Goal: Check status: Verify the current state of an ongoing process or item

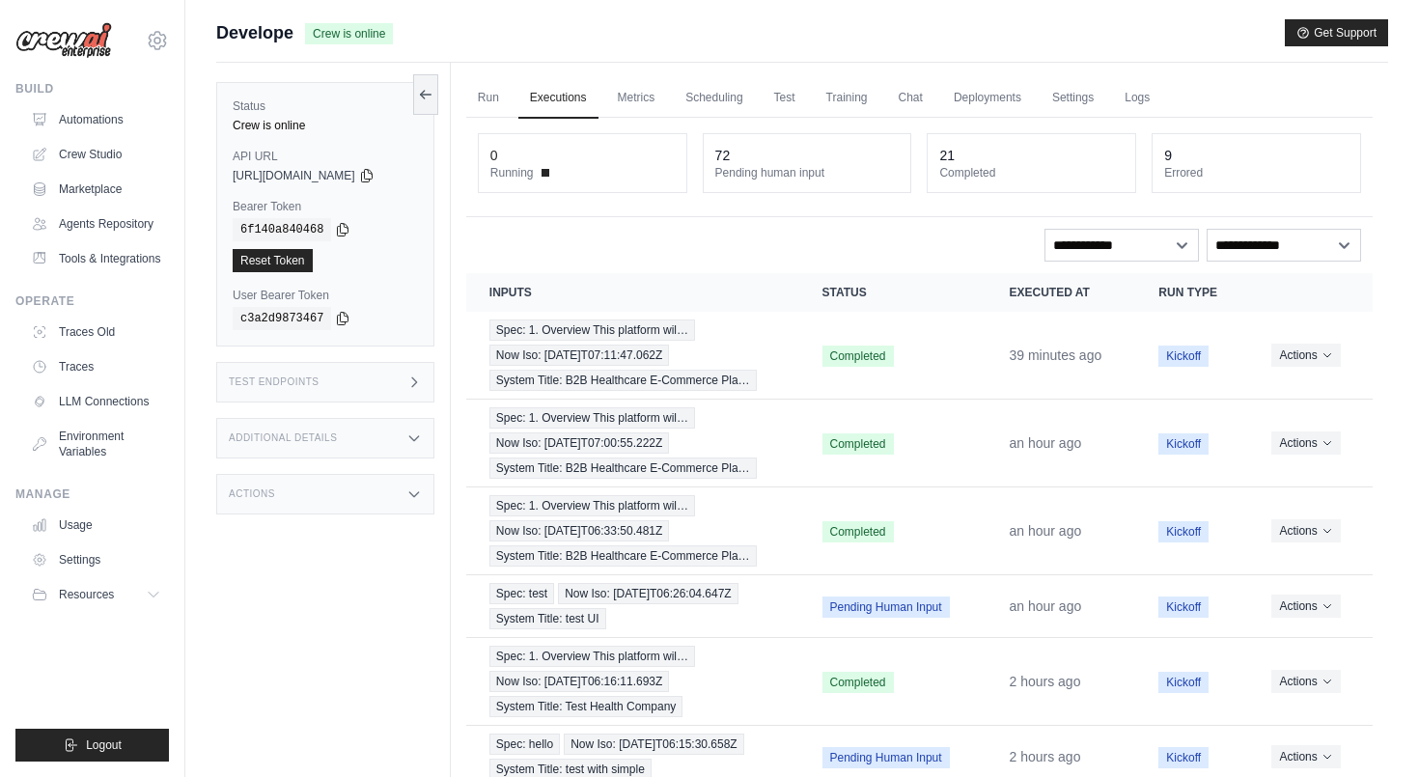
click at [629, 241] on div "**********" at bounding box center [919, 245] width 883 height 33
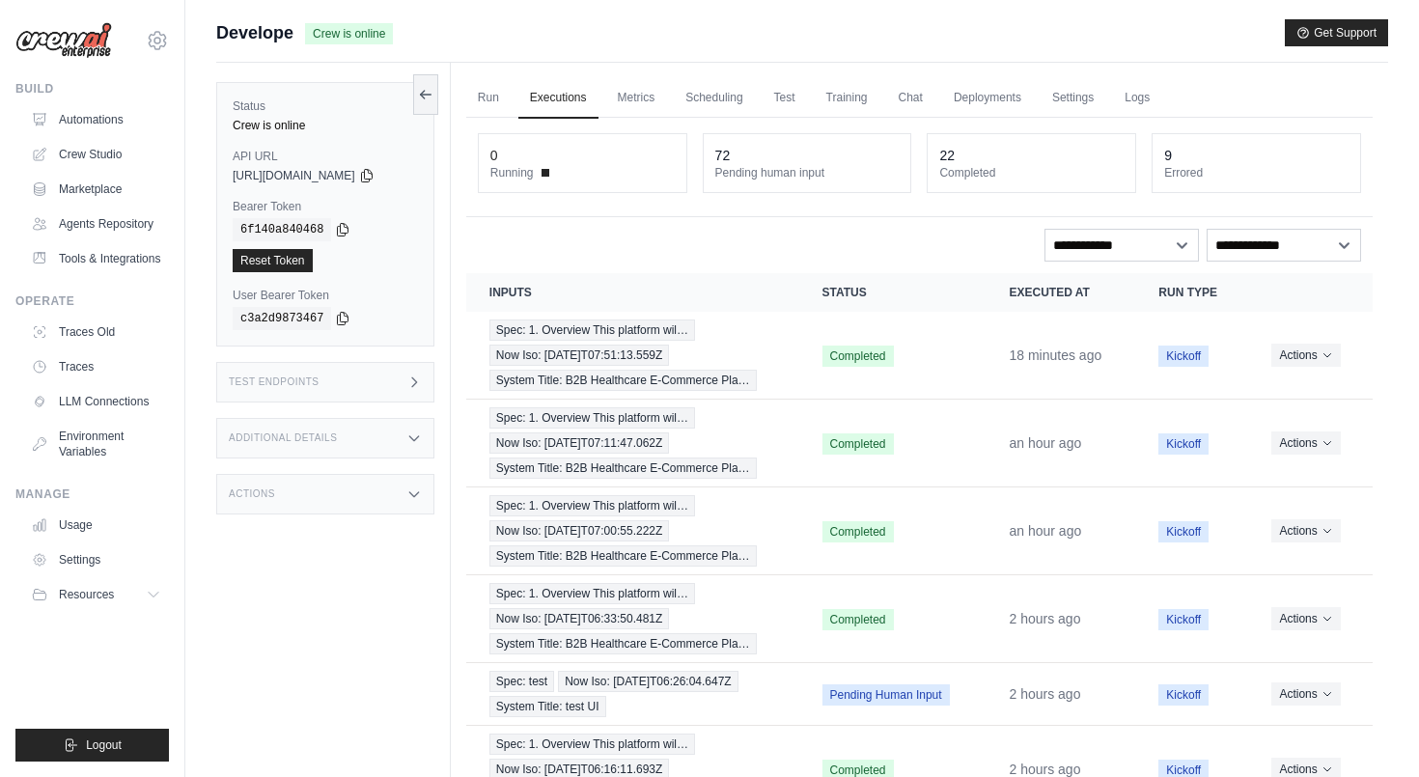
click at [694, 37] on div "Develope Crew is online Get Support" at bounding box center [802, 32] width 1172 height 27
click at [49, 540] on link "Usage" at bounding box center [98, 525] width 146 height 31
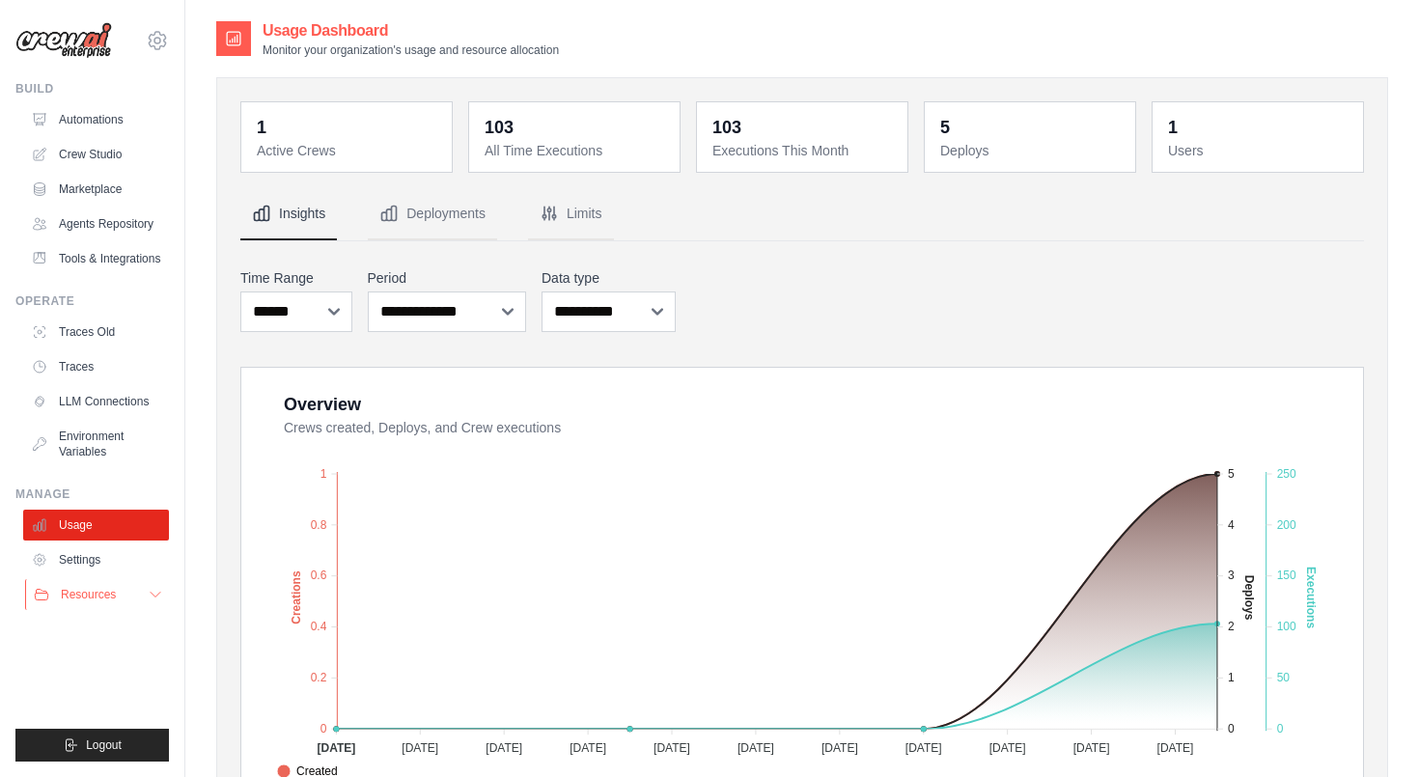
click at [152, 602] on icon at bounding box center [155, 594] width 15 height 15
click at [151, 602] on icon at bounding box center [155, 594] width 15 height 15
click at [152, 602] on icon at bounding box center [155, 594] width 15 height 15
click at [150, 602] on icon at bounding box center [155, 594] width 15 height 15
click at [154, 597] on icon at bounding box center [156, 595] width 10 height 5
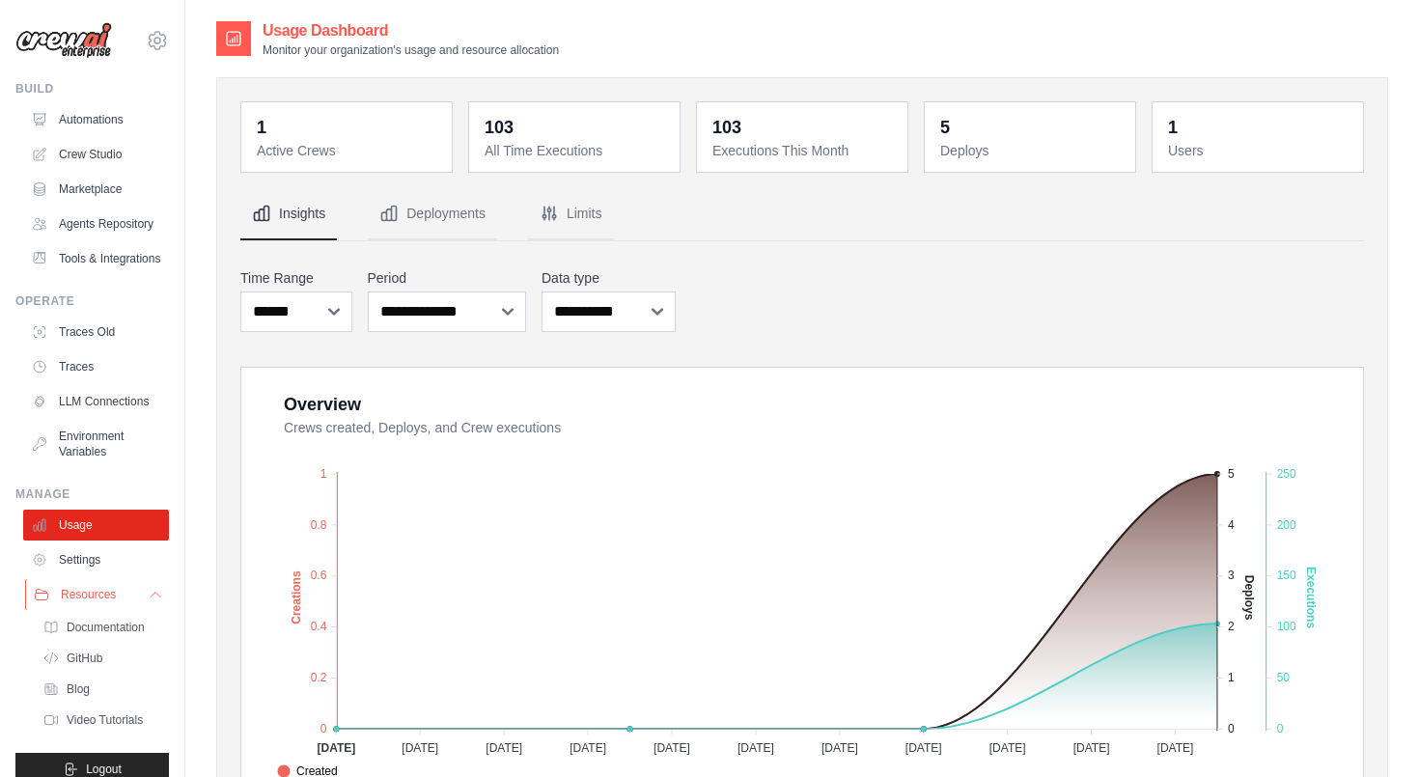
click at [127, 608] on button "Resources" at bounding box center [98, 594] width 146 height 31
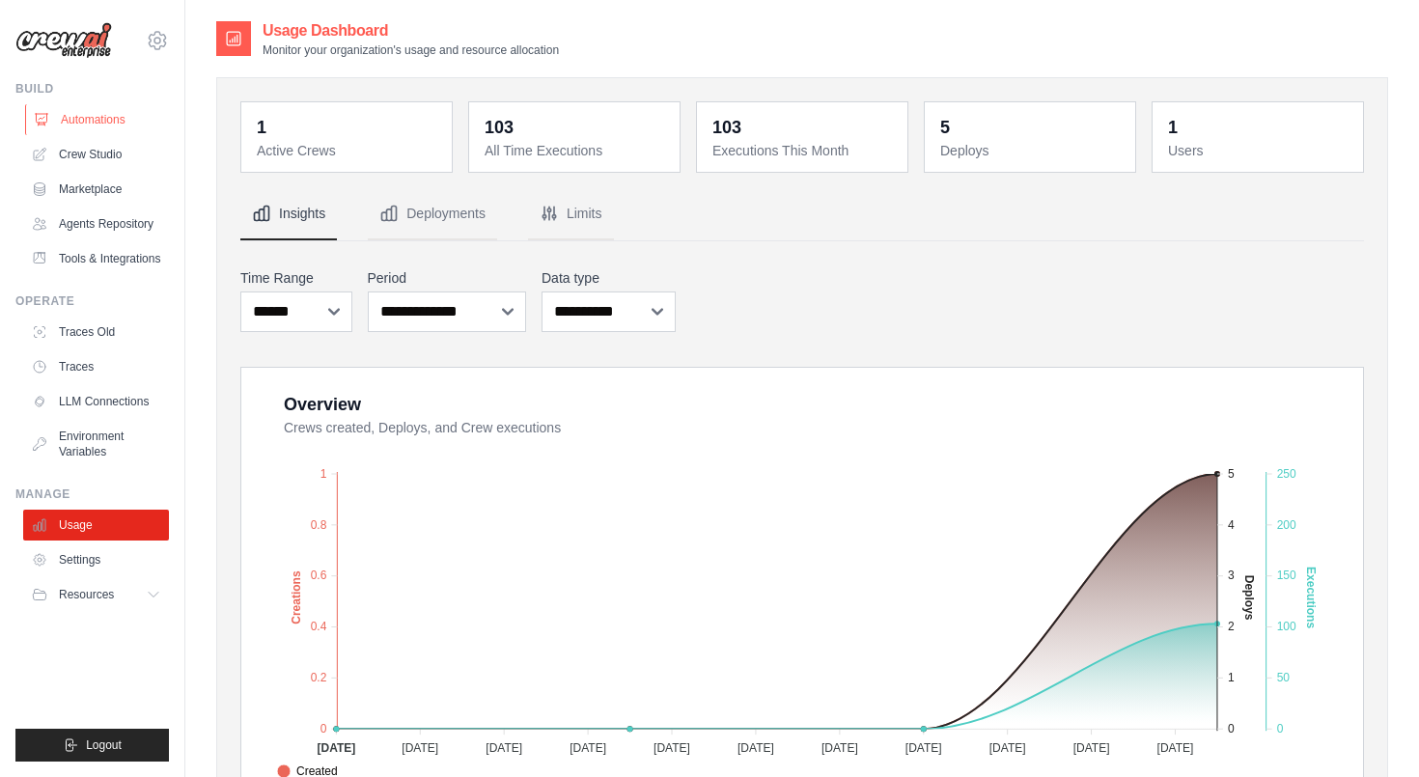
click at [107, 112] on link "Automations" at bounding box center [98, 119] width 146 height 31
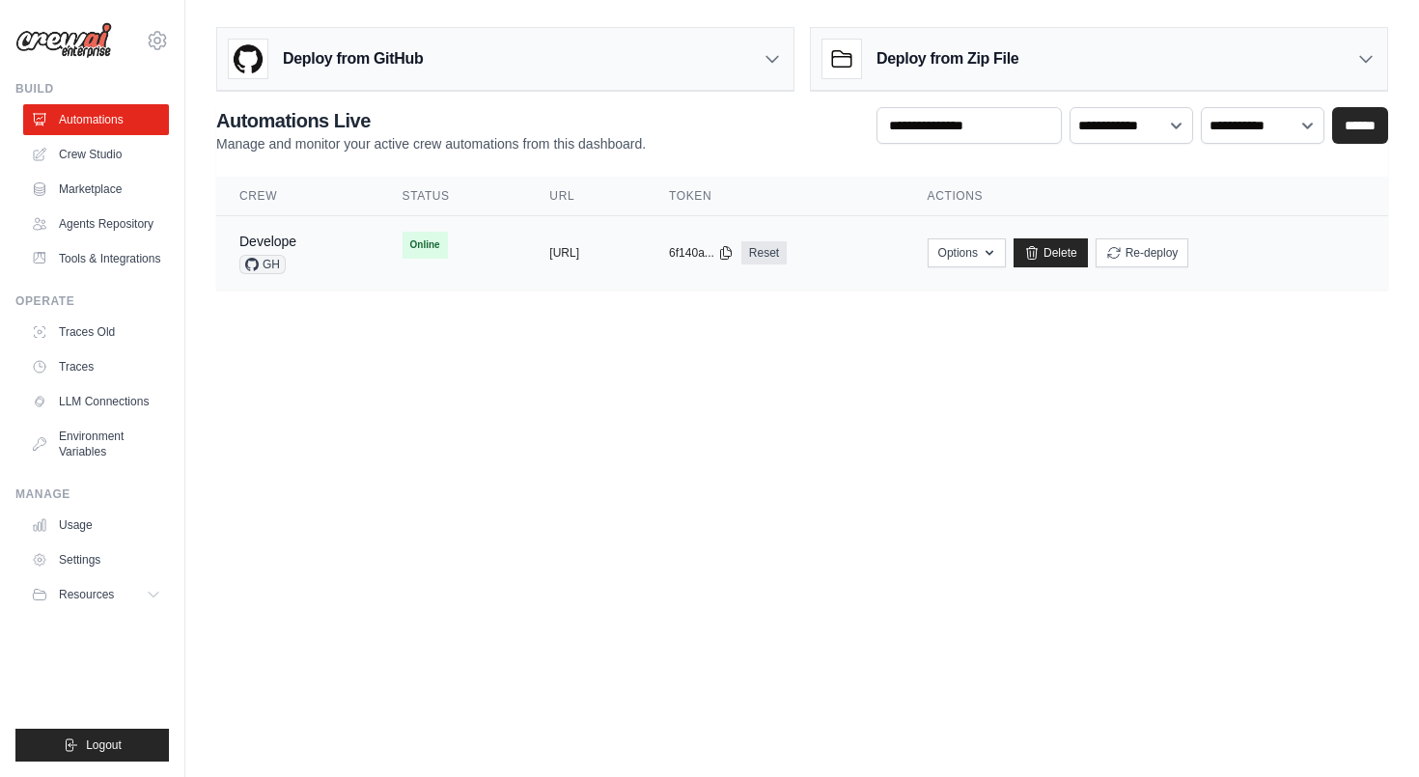
click at [531, 269] on td "copied https://develope-ea9511e7-2eaa-43e7" at bounding box center [586, 253] width 120 height 74
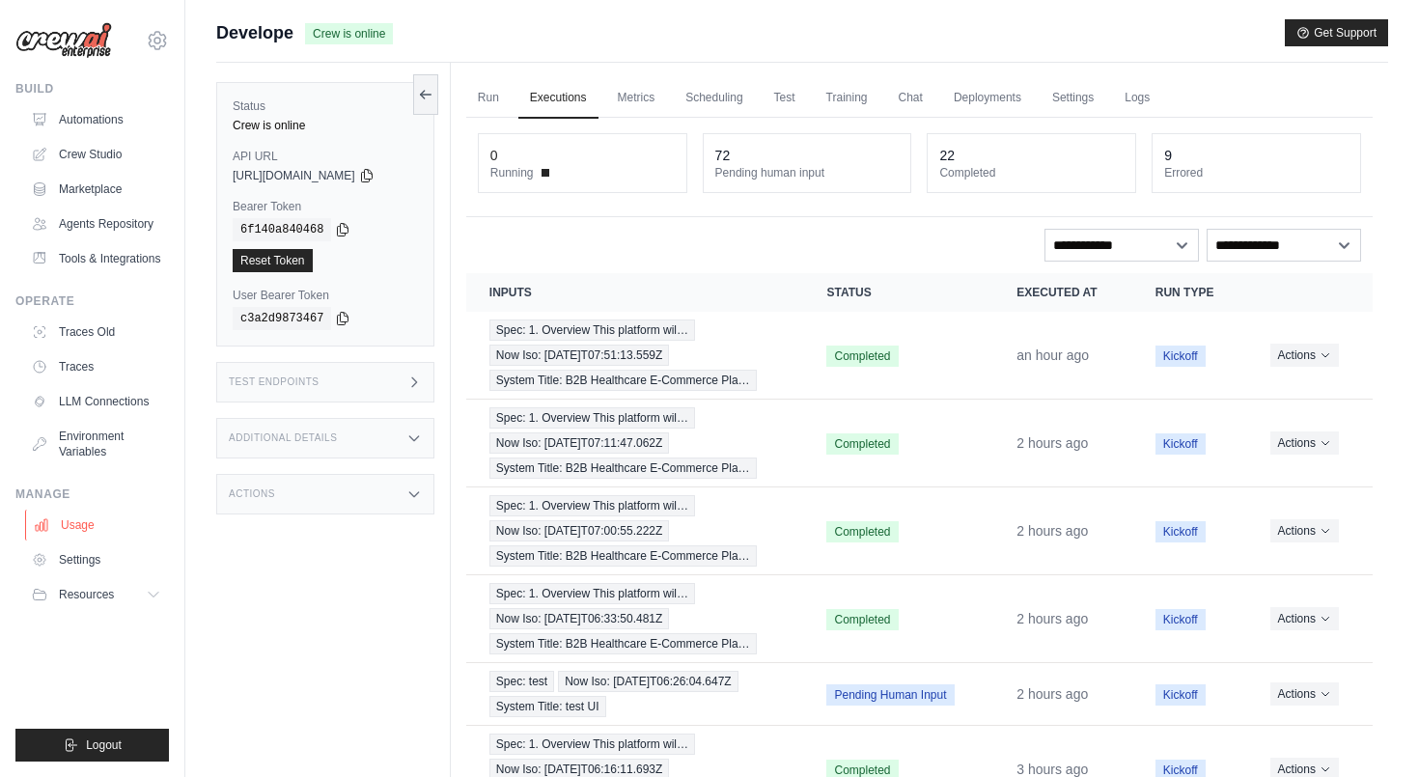
click at [82, 540] on link "Usage" at bounding box center [98, 525] width 146 height 31
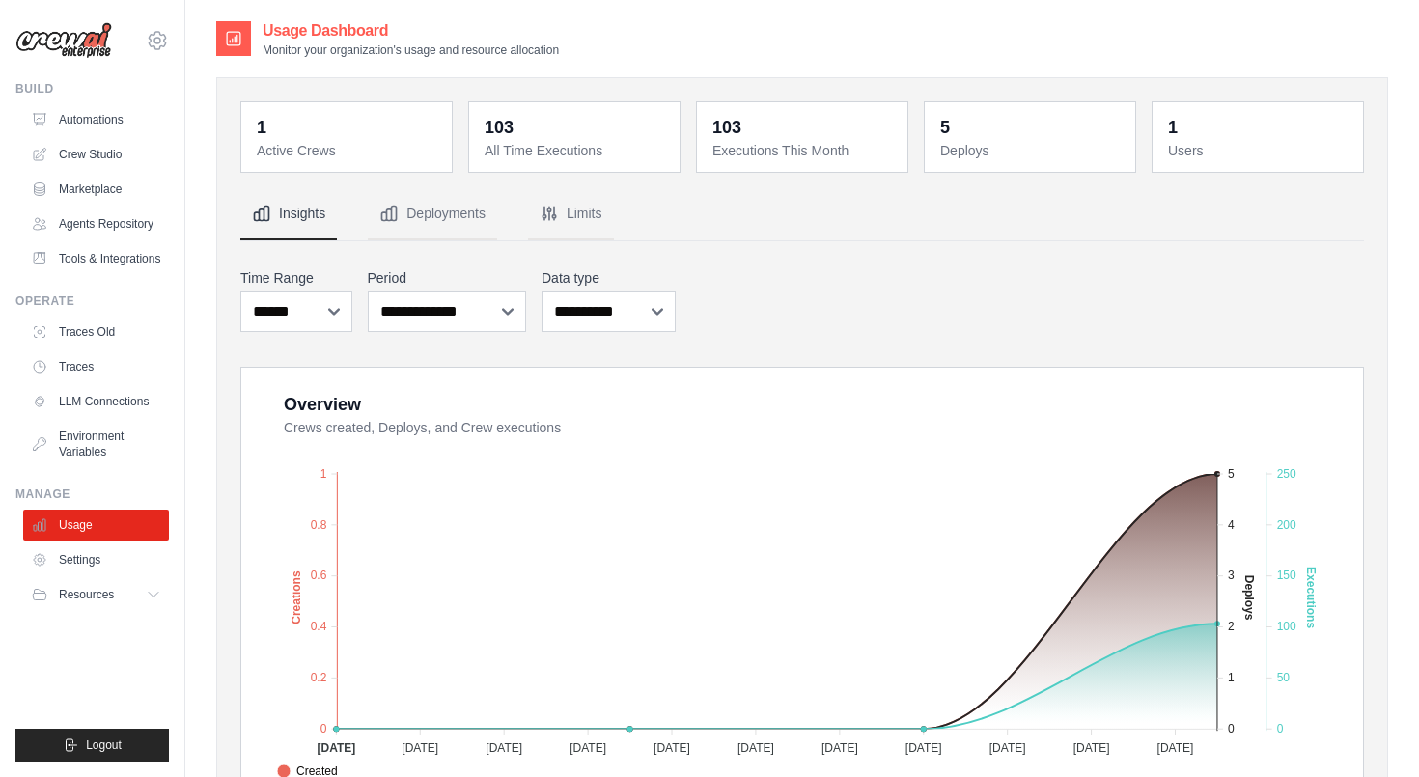
click at [77, 44] on img at bounding box center [63, 40] width 97 height 37
click at [97, 115] on link "Automations" at bounding box center [98, 119] width 146 height 31
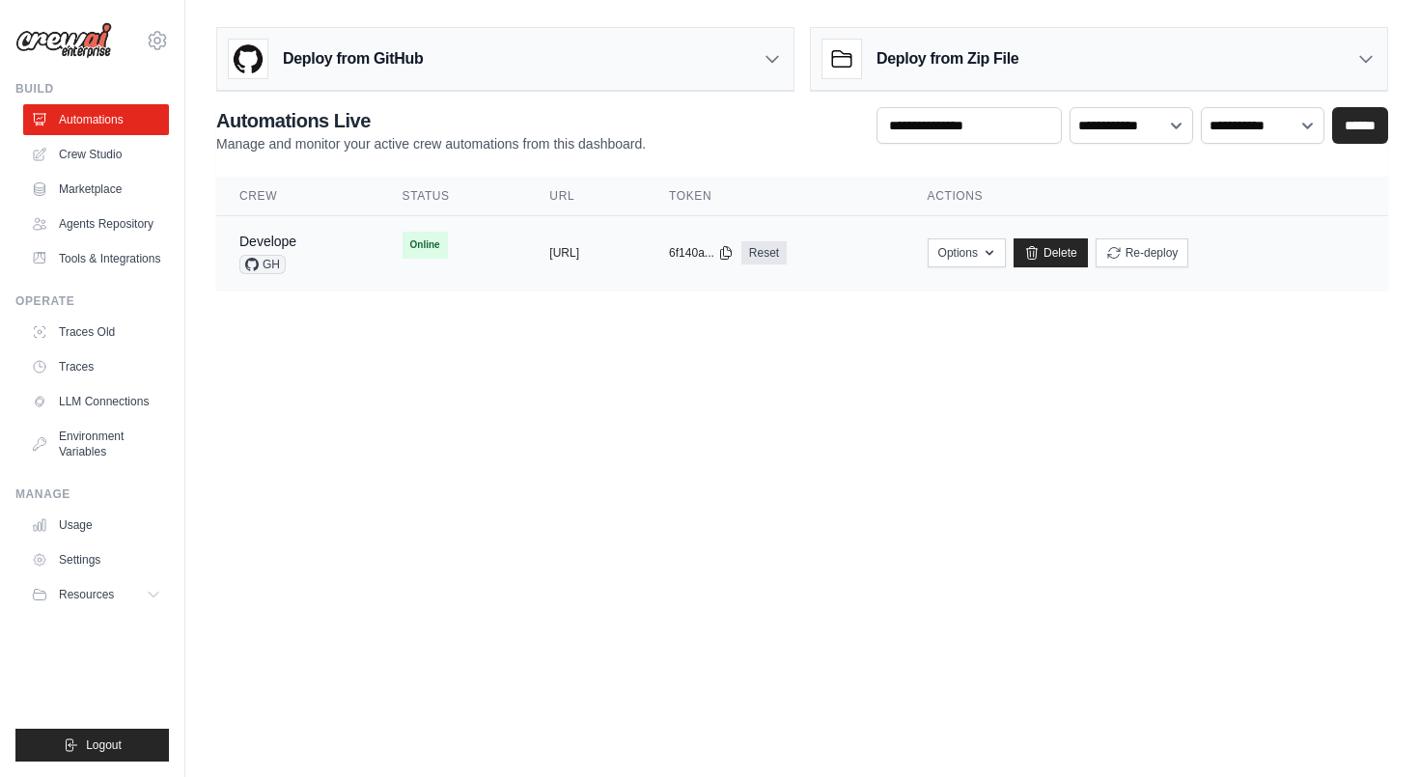
click at [631, 269] on td "copied [URL]" at bounding box center [586, 253] width 120 height 74
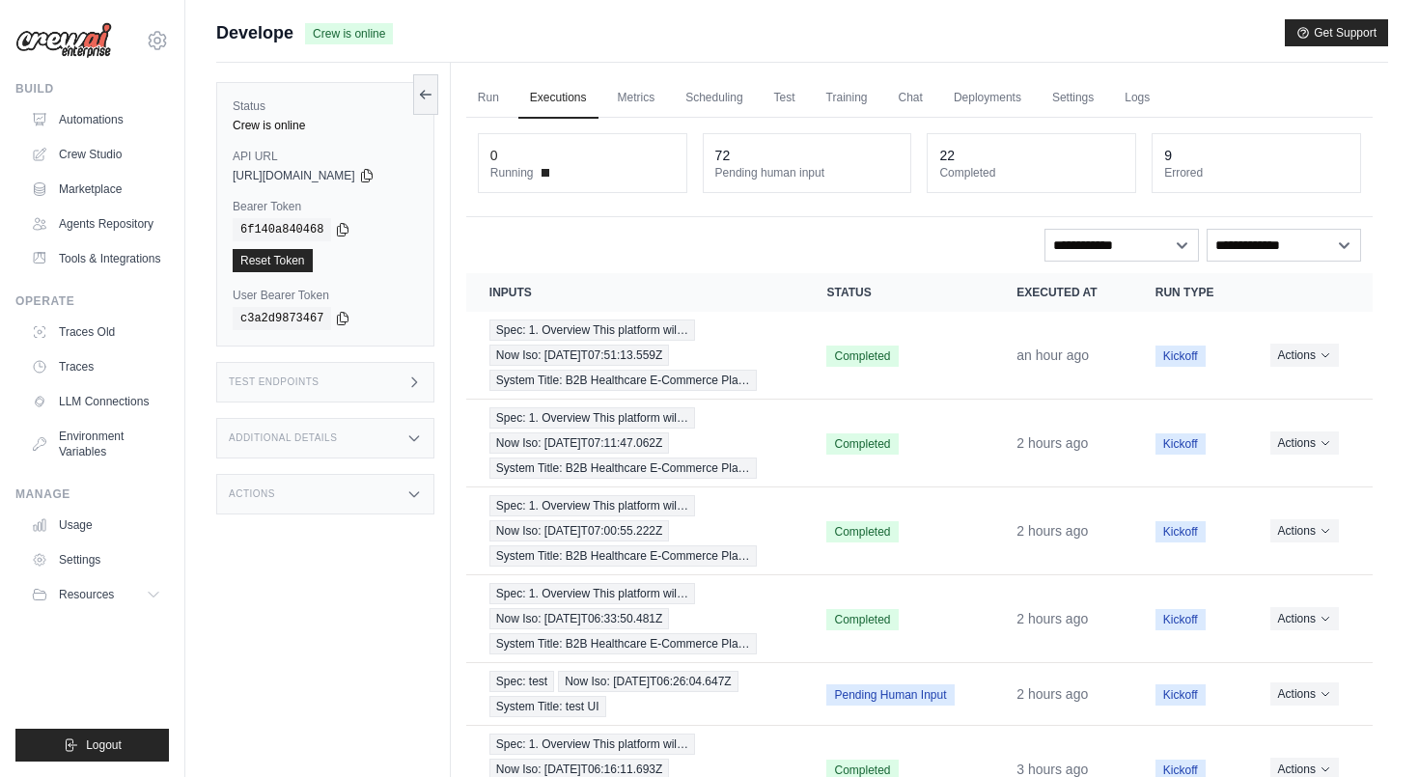
click at [741, 224] on div "**********" at bounding box center [919, 645] width 906 height 1054
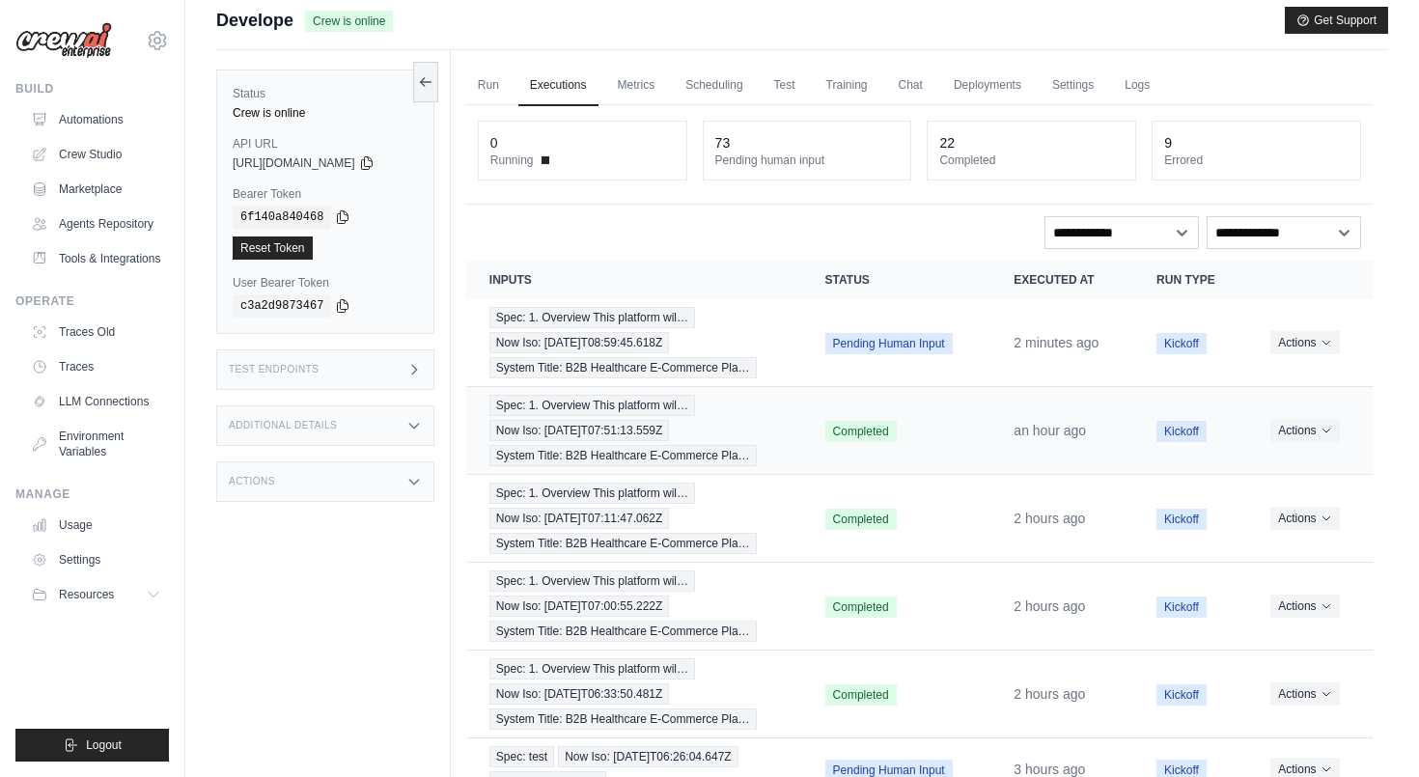
scroll to position [19, 0]
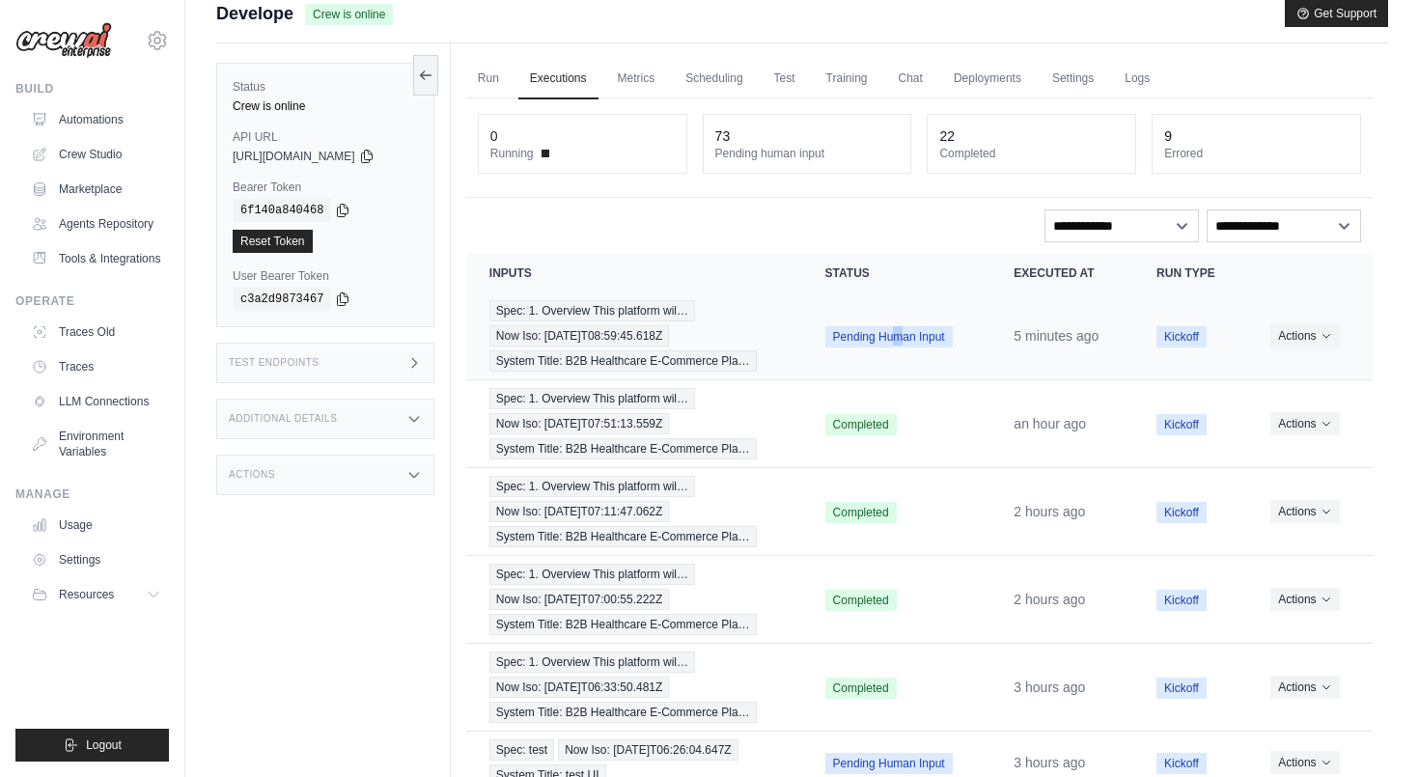
click at [878, 340] on span "Pending Human Input" at bounding box center [888, 336] width 127 height 21
click at [912, 234] on div "**********" at bounding box center [919, 225] width 883 height 33
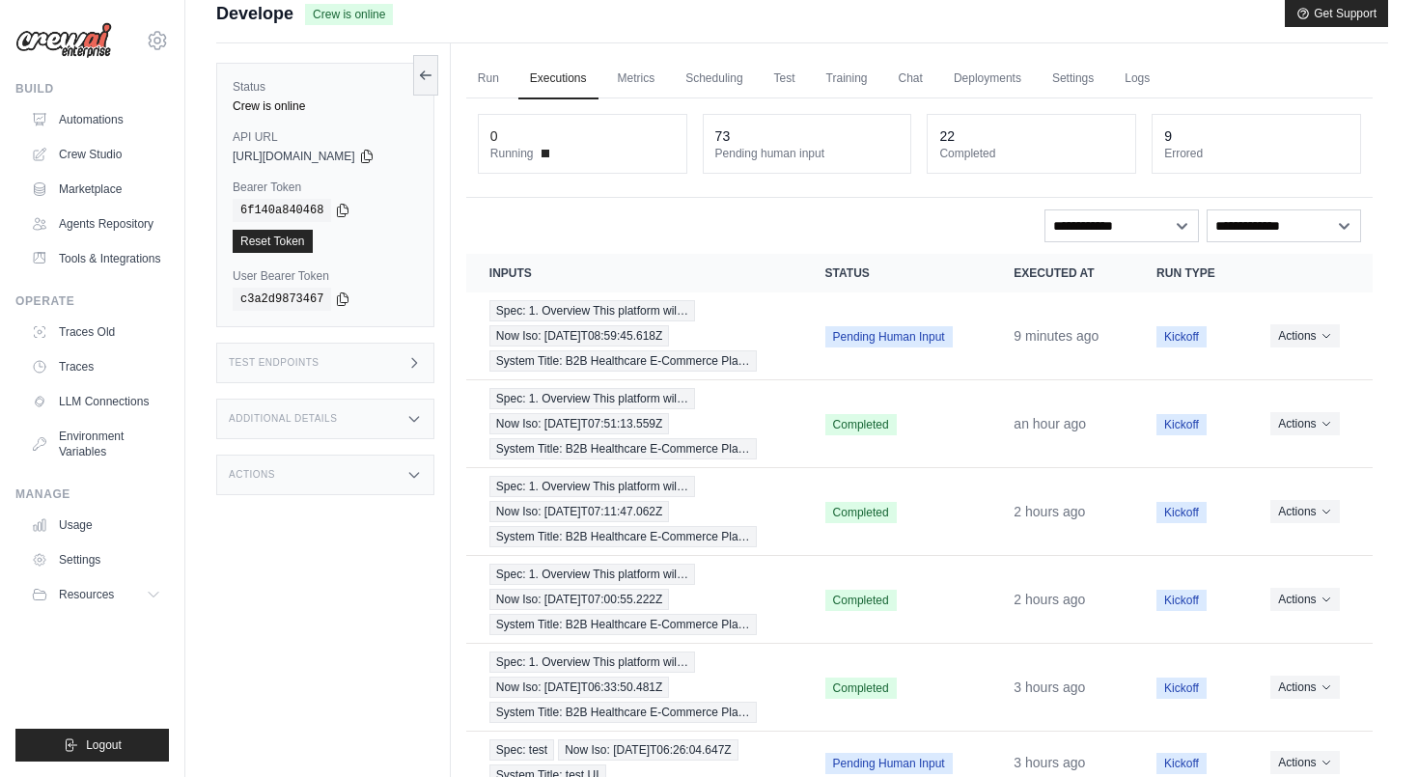
click at [729, 257] on th "Inputs" at bounding box center [634, 273] width 336 height 39
click at [614, 210] on div "**********" at bounding box center [919, 225] width 883 height 33
click at [637, 181] on div "0 Running 73 Pending human input 22 Completed 9 Errored" at bounding box center [919, 147] width 906 height 99
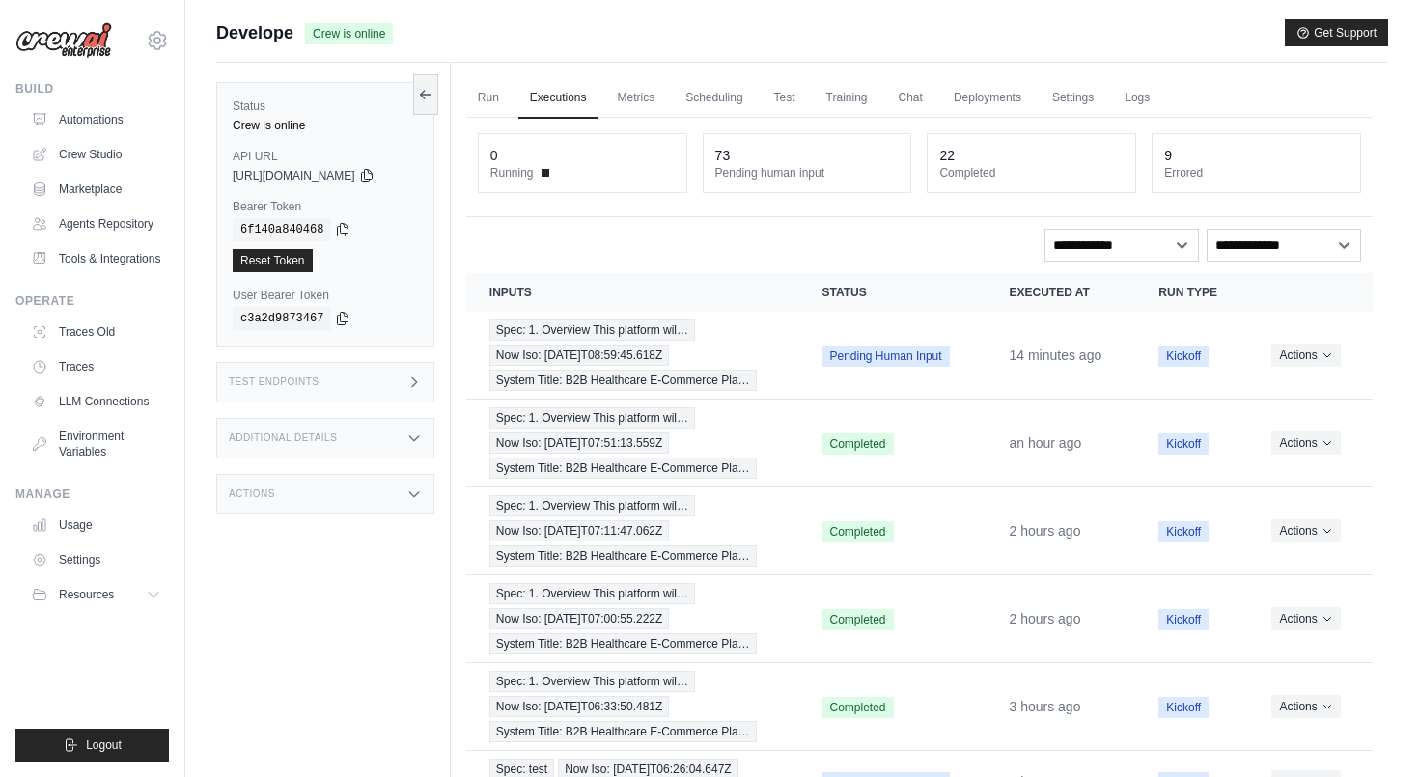
click at [52, 48] on img at bounding box center [63, 40] width 97 height 37
